Goal: Information Seeking & Learning: Learn about a topic

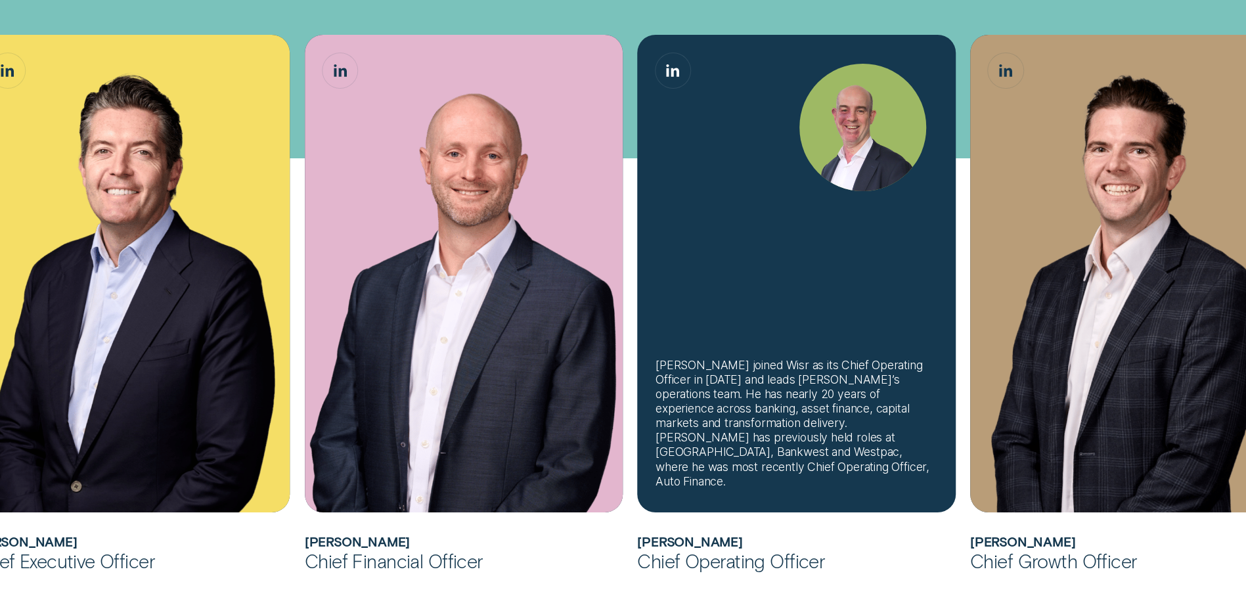
scroll to position [460, 0]
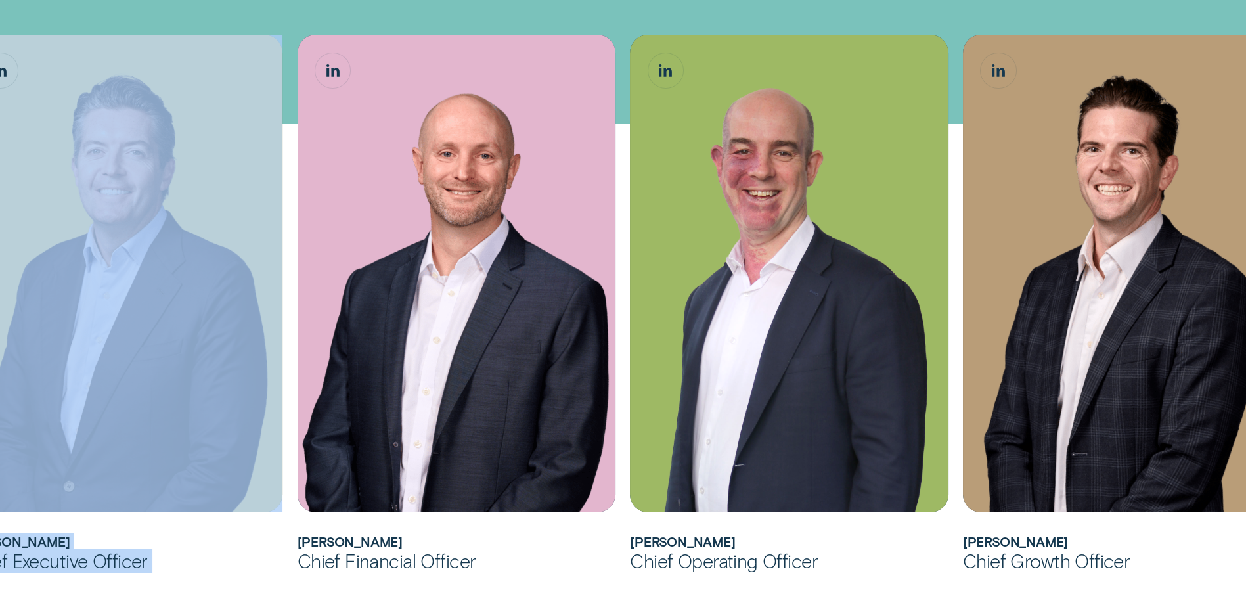
drag, startPoint x: 188, startPoint y: 407, endPoint x: 294, endPoint y: 408, distance: 106.4
click at [294, 408] on ul "[PERSON_NAME] joined Wisr as its Chief Financial Officer in [DATE] before being…" at bounding box center [539, 304] width 1165 height 538
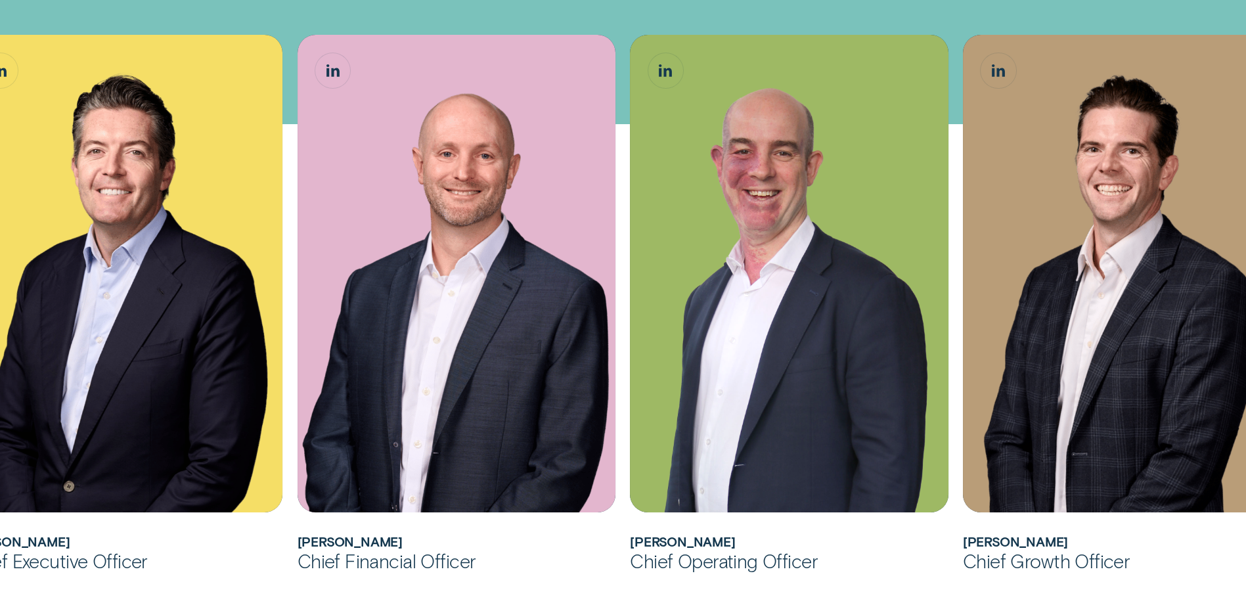
click at [228, 14] on div "[PERSON_NAME] joined Wisr as its Chief Financial Officer in [DATE] before being…" at bounding box center [623, 570] width 1246 height 1242
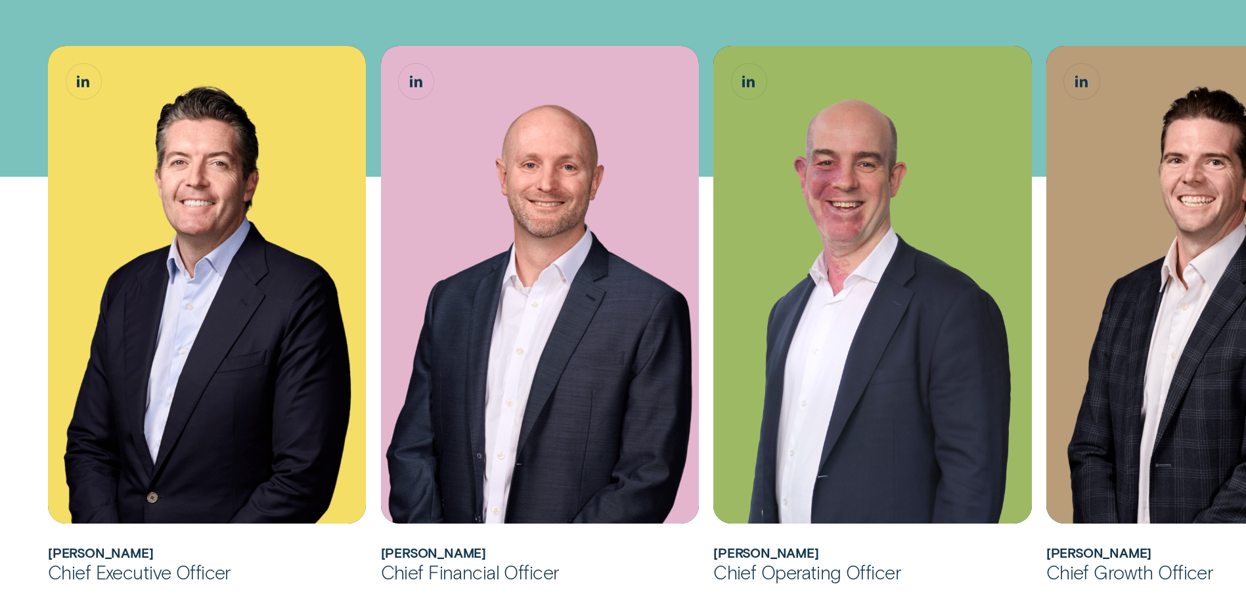
scroll to position [526, 0]
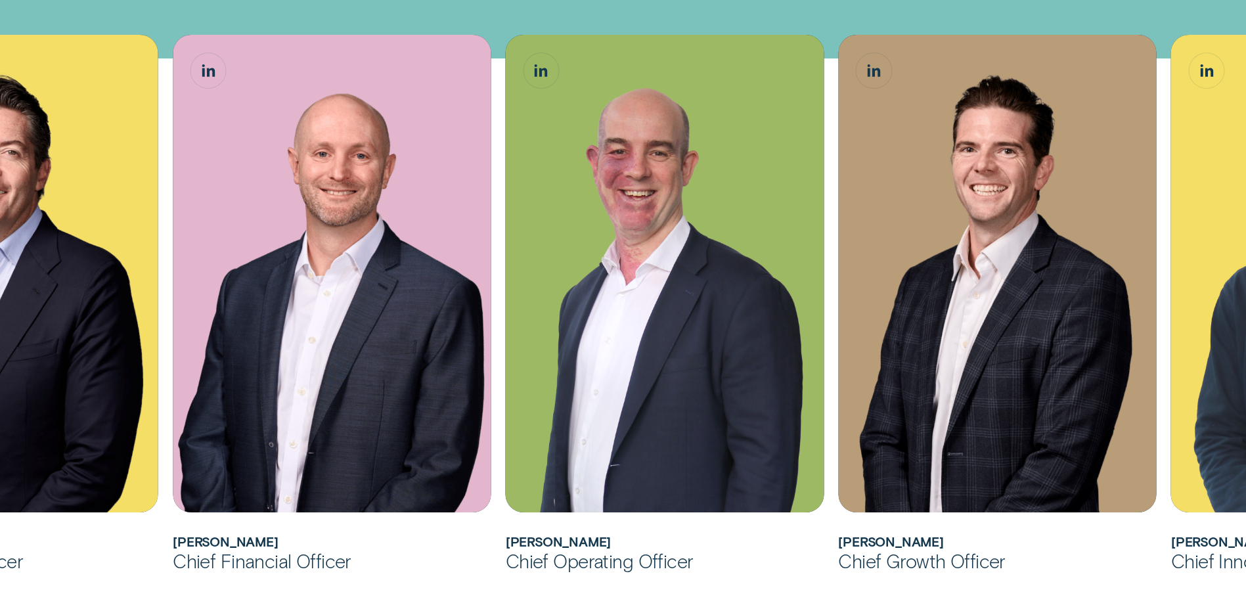
click at [669, 21] on div "[PERSON_NAME] joined Wisr as its Chief Financial Officer in [DATE] before being…" at bounding box center [623, 505] width 1246 height 1242
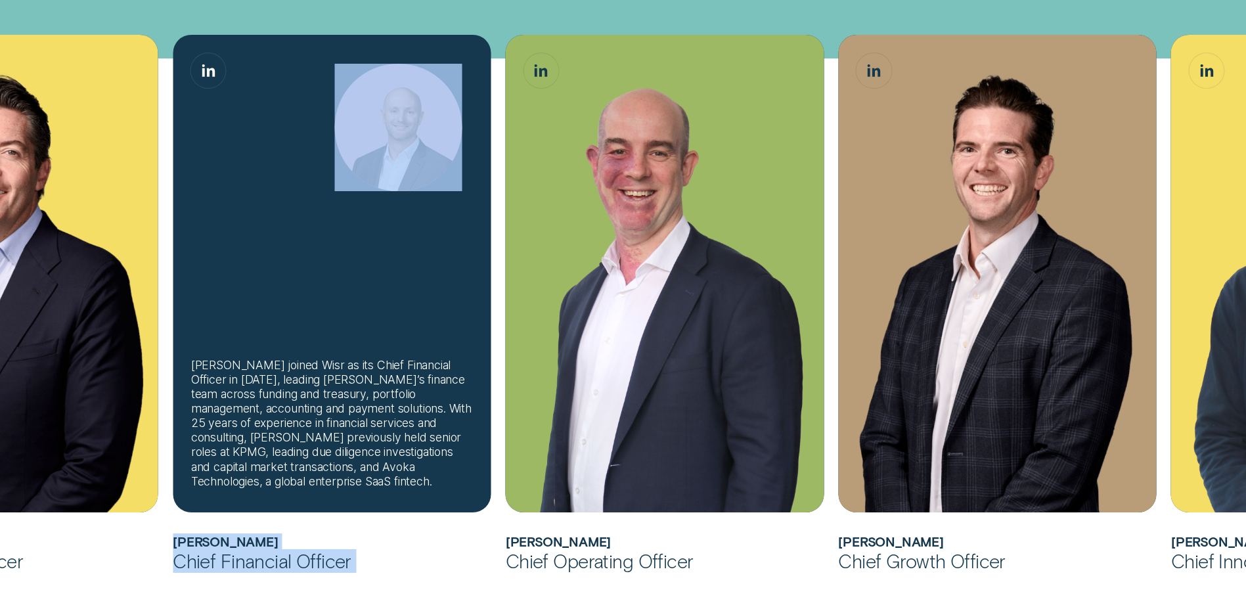
drag, startPoint x: 814, startPoint y: 299, endPoint x: 277, endPoint y: 285, distance: 536.9
click at [277, 286] on ul "[PERSON_NAME] joined Wisr as its Chief Financial Officer in [DATE] before being…" at bounding box center [414, 304] width 1165 height 538
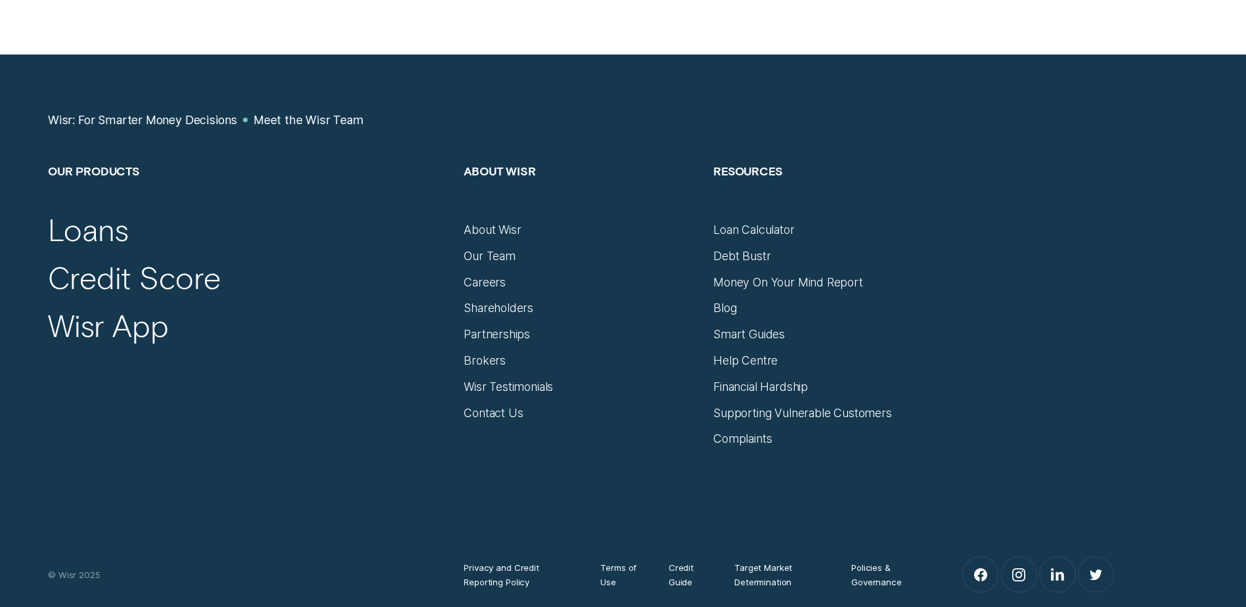
scroll to position [1708, 0]
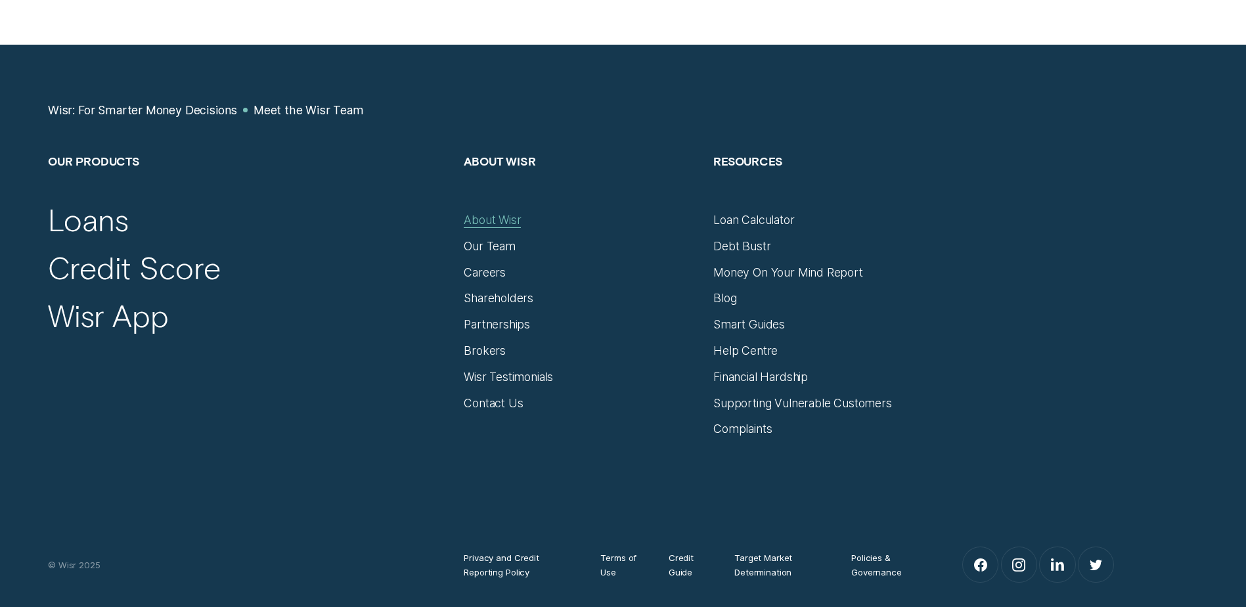
click at [501, 217] on div "About Wisr" at bounding box center [492, 220] width 57 height 14
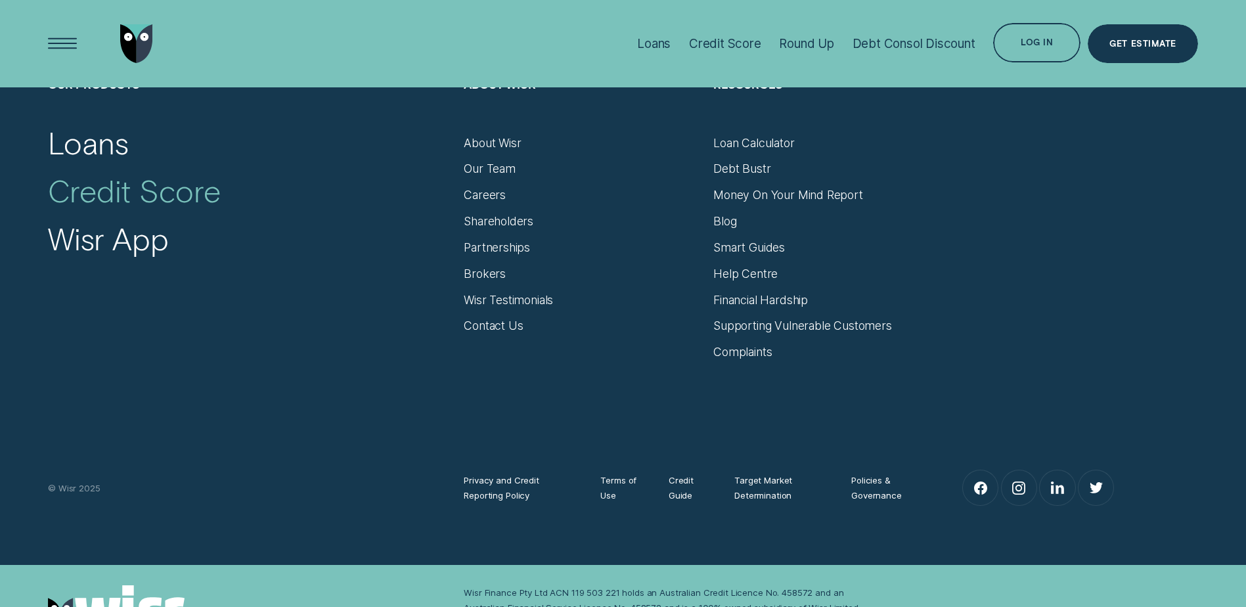
scroll to position [8662, 0]
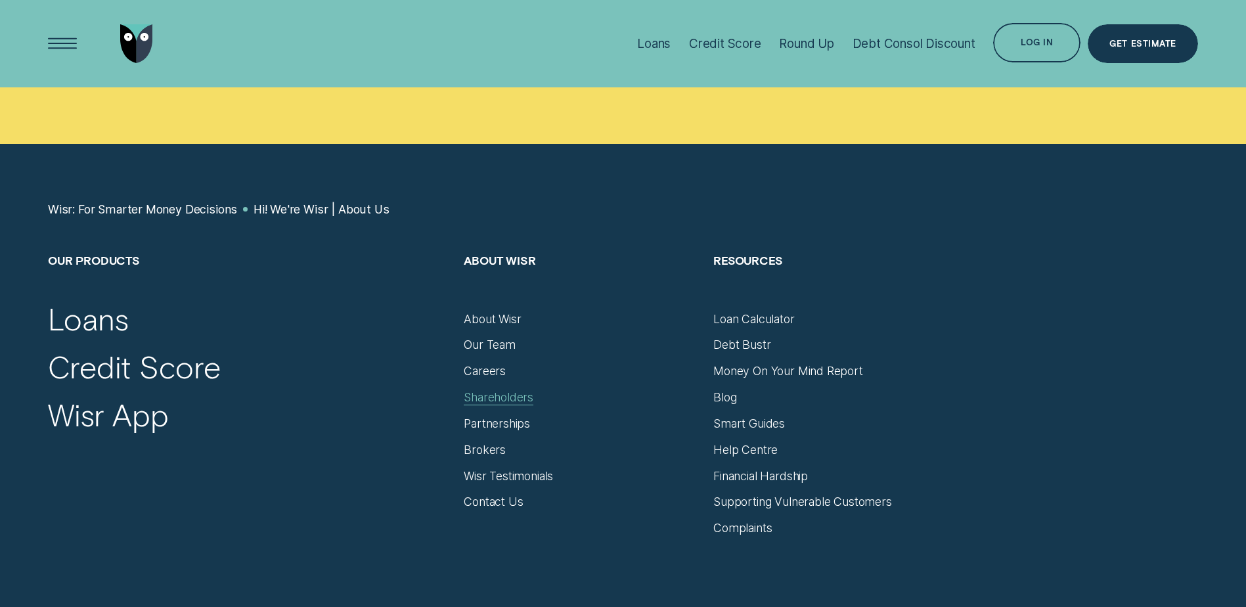
click at [508, 390] on div "Shareholders" at bounding box center [499, 397] width 70 height 14
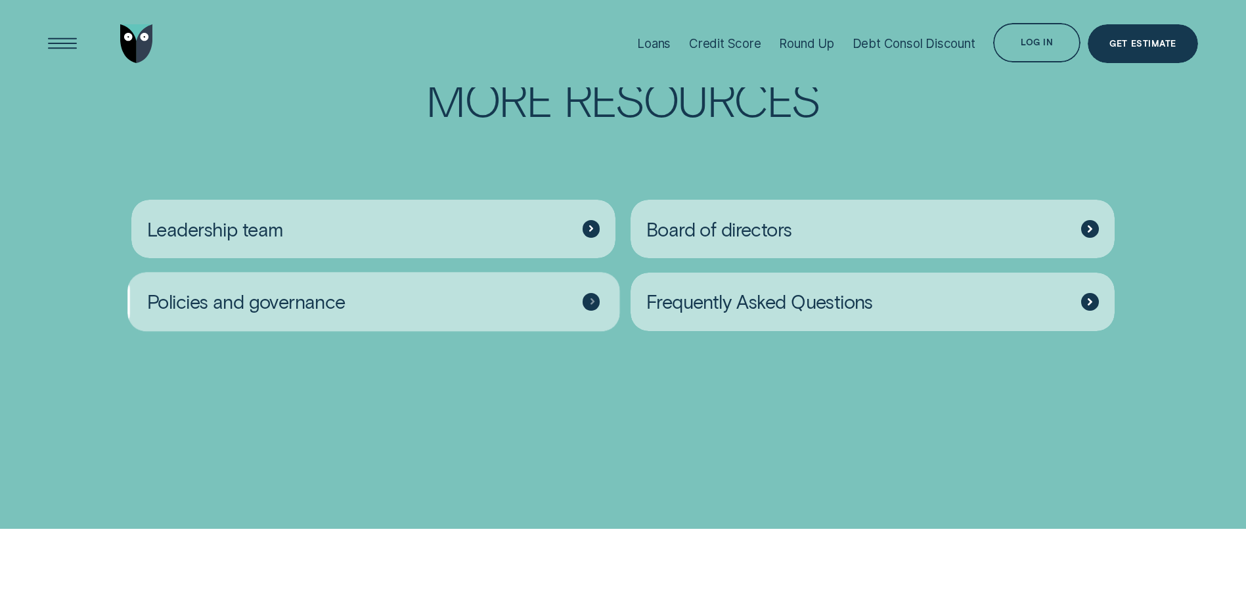
scroll to position [2168, 0]
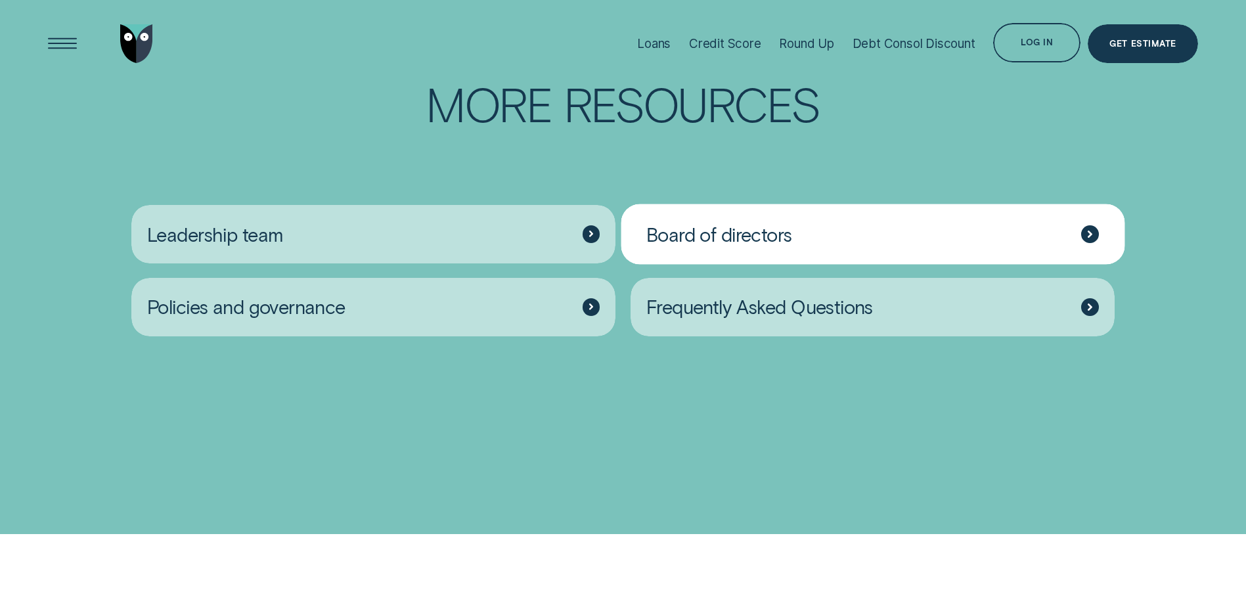
click at [1098, 243] on div at bounding box center [1090, 234] width 18 height 18
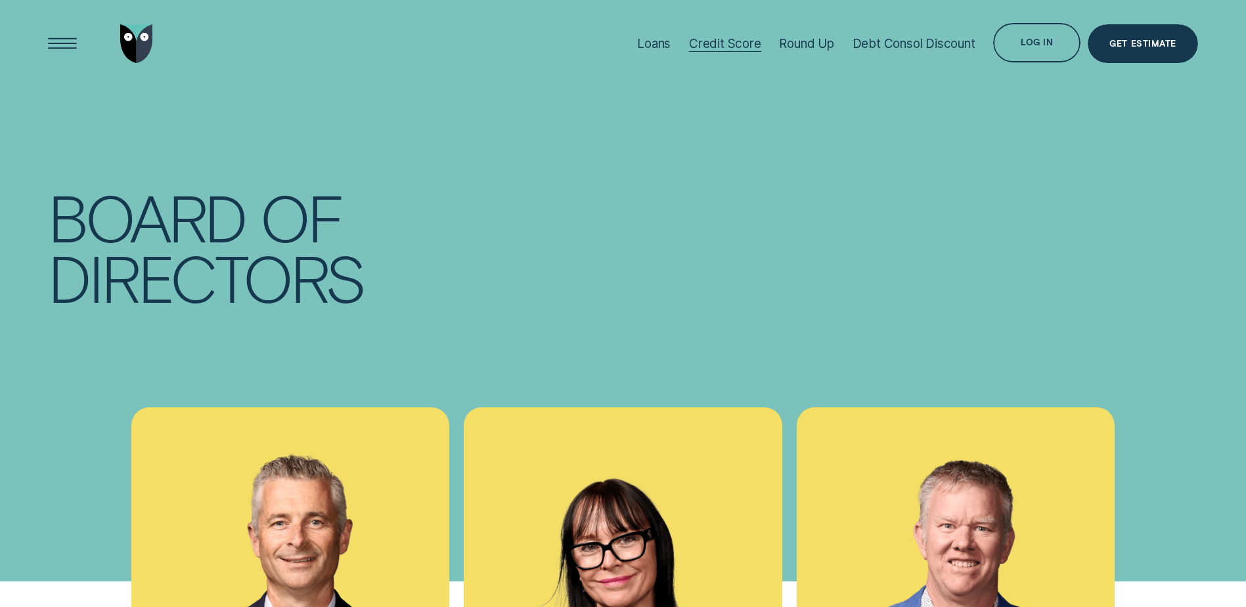
click at [725, 36] on div "Credit Score" at bounding box center [725, 43] width 72 height 15
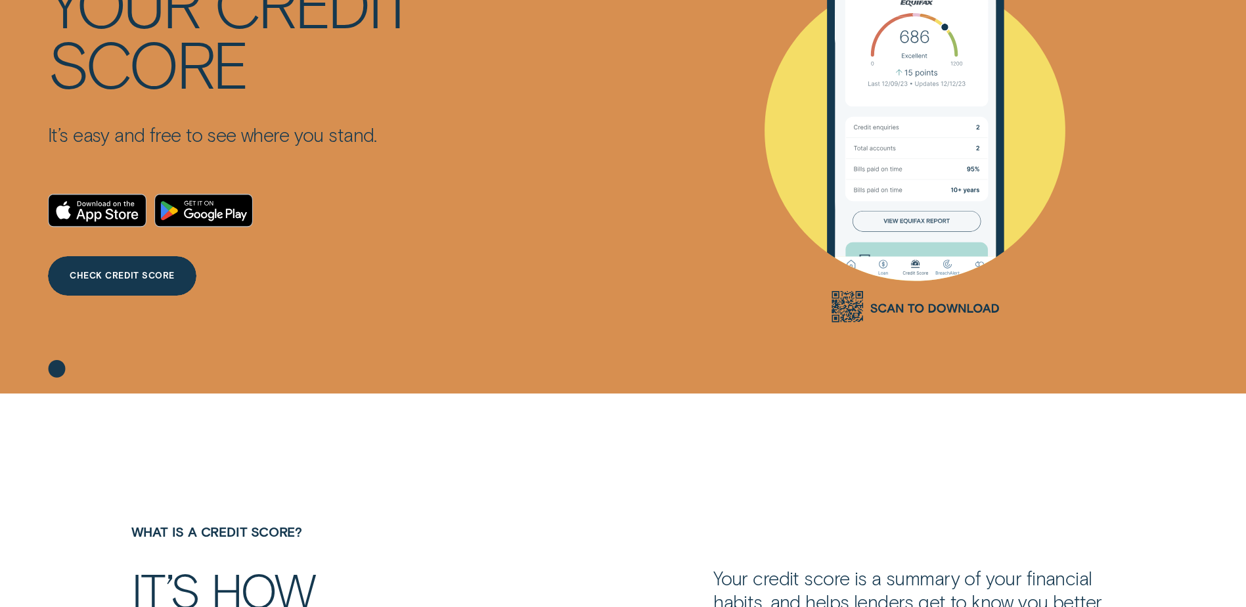
scroll to position [263, 0]
